Goal: Understand process/instructions: Learn how to perform a task or action

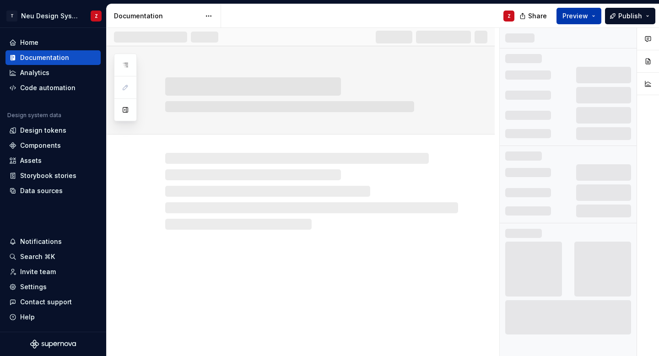
click at [577, 19] on span "Preview" at bounding box center [576, 15] width 26 height 9
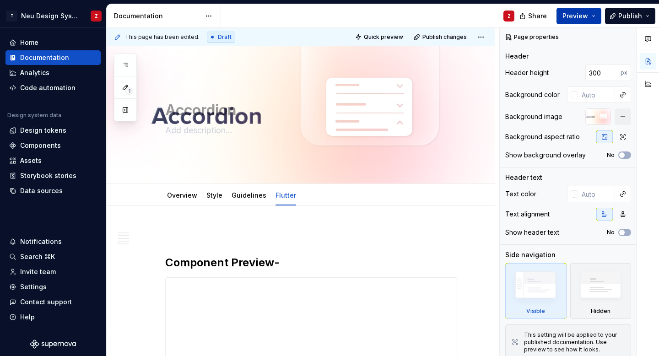
click at [579, 17] on span "Preview" at bounding box center [576, 15] width 26 height 9
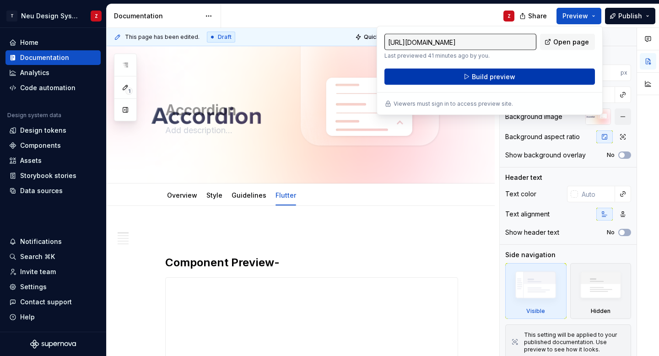
click at [517, 75] on button "Build preview" at bounding box center [490, 77] width 211 height 16
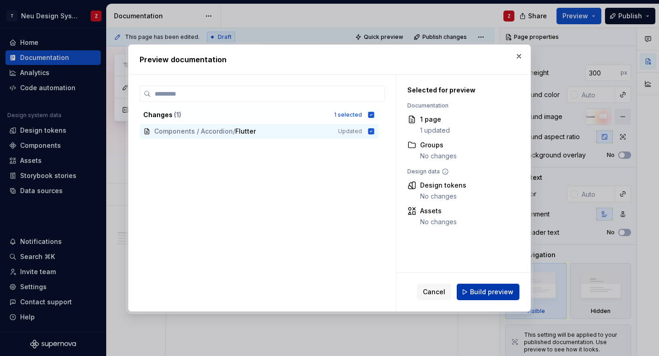
click at [472, 291] on button "Build preview" at bounding box center [488, 292] width 63 height 16
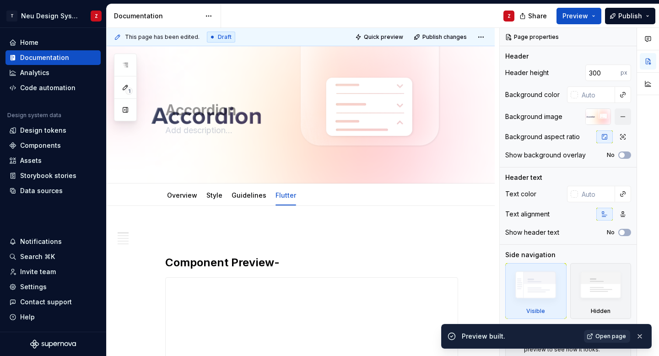
click at [615, 333] on span "Open page" at bounding box center [611, 336] width 31 height 7
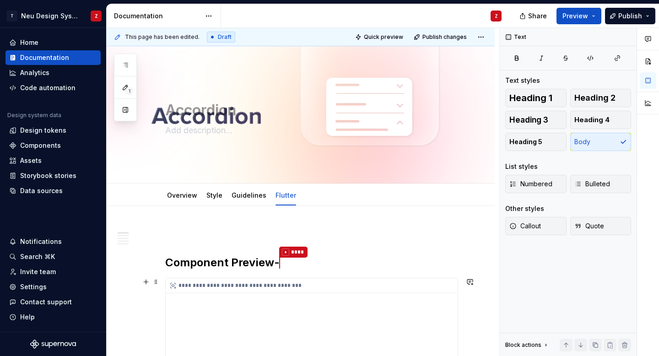
type textarea "*"
